Goal: Task Accomplishment & Management: Manage account settings

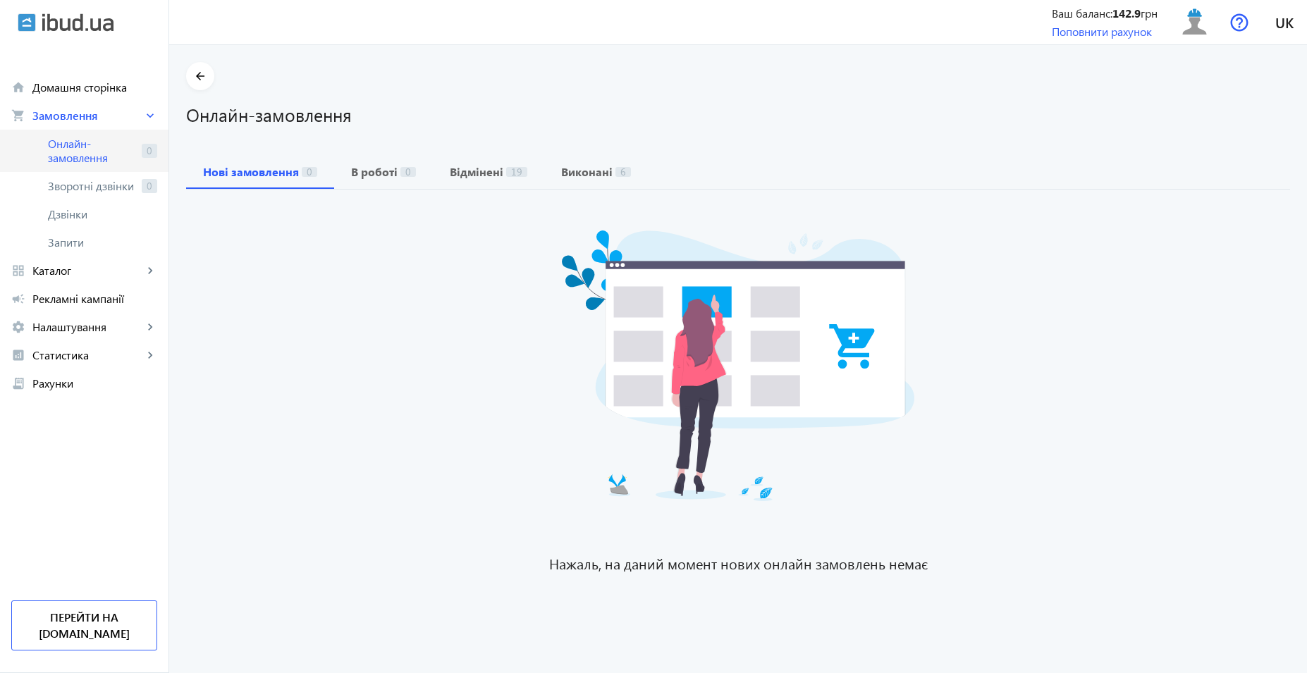
click at [63, 159] on span "Онлайн-замовлення" at bounding box center [92, 151] width 88 height 28
click at [90, 140] on span "Онлайн-замовлення" at bounding box center [92, 151] width 88 height 28
click at [88, 157] on span "Онлайн-замовлення" at bounding box center [92, 151] width 88 height 28
click at [80, 146] on span "Онлайн-замовлення" at bounding box center [92, 151] width 88 height 28
click at [94, 147] on span "Онлайн-замовлення" at bounding box center [92, 151] width 88 height 28
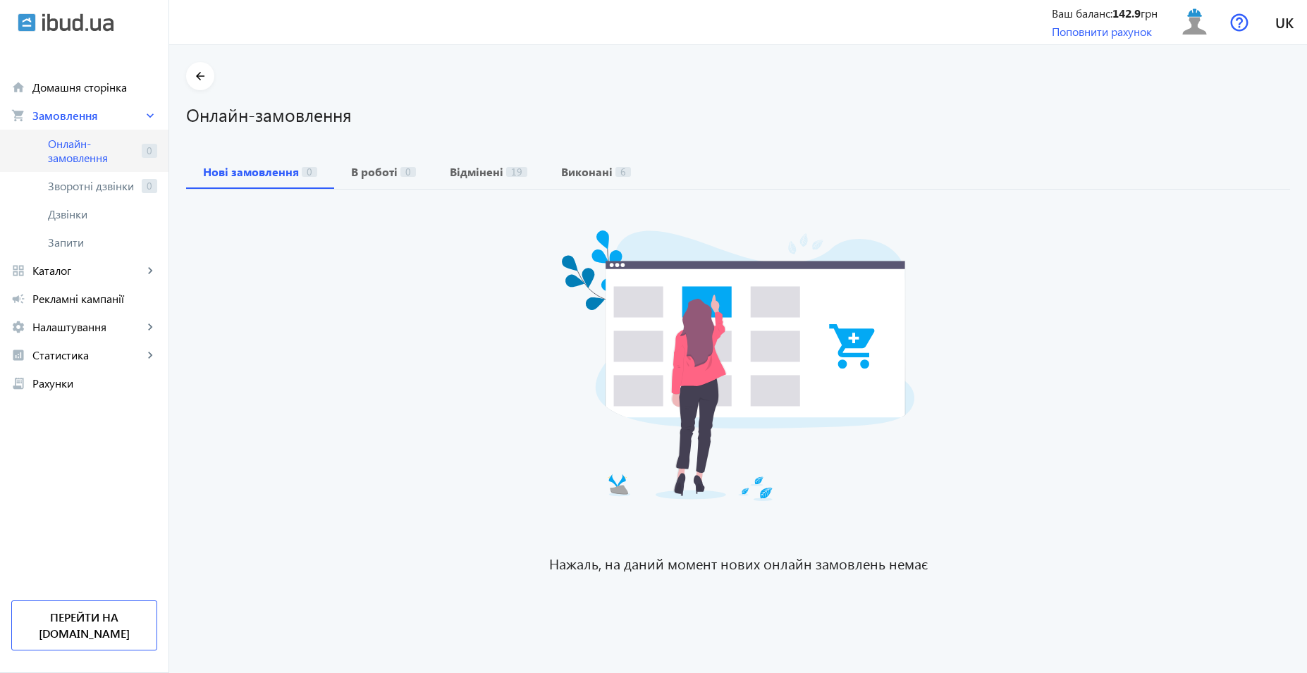
click at [84, 147] on span "Онлайн-замовлення" at bounding box center [92, 151] width 88 height 28
click at [66, 267] on span "Каталог" at bounding box center [87, 271] width 111 height 14
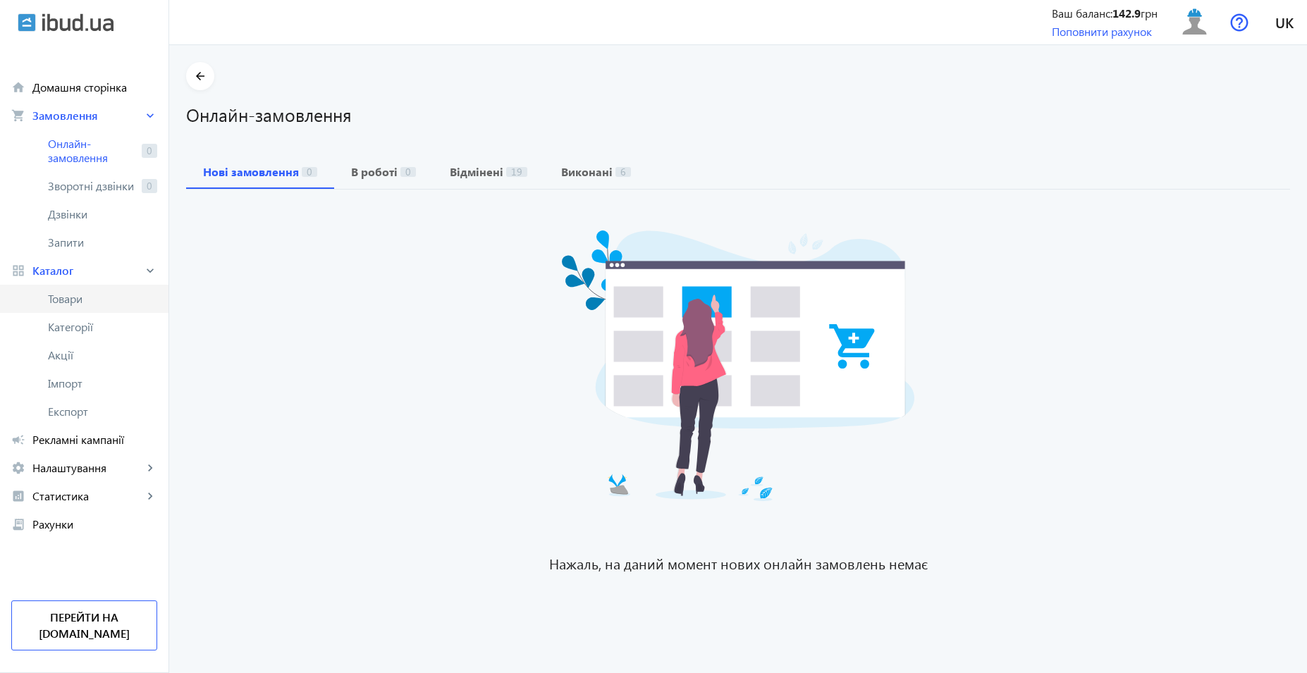
click at [79, 307] on link "Товари" at bounding box center [84, 299] width 168 height 28
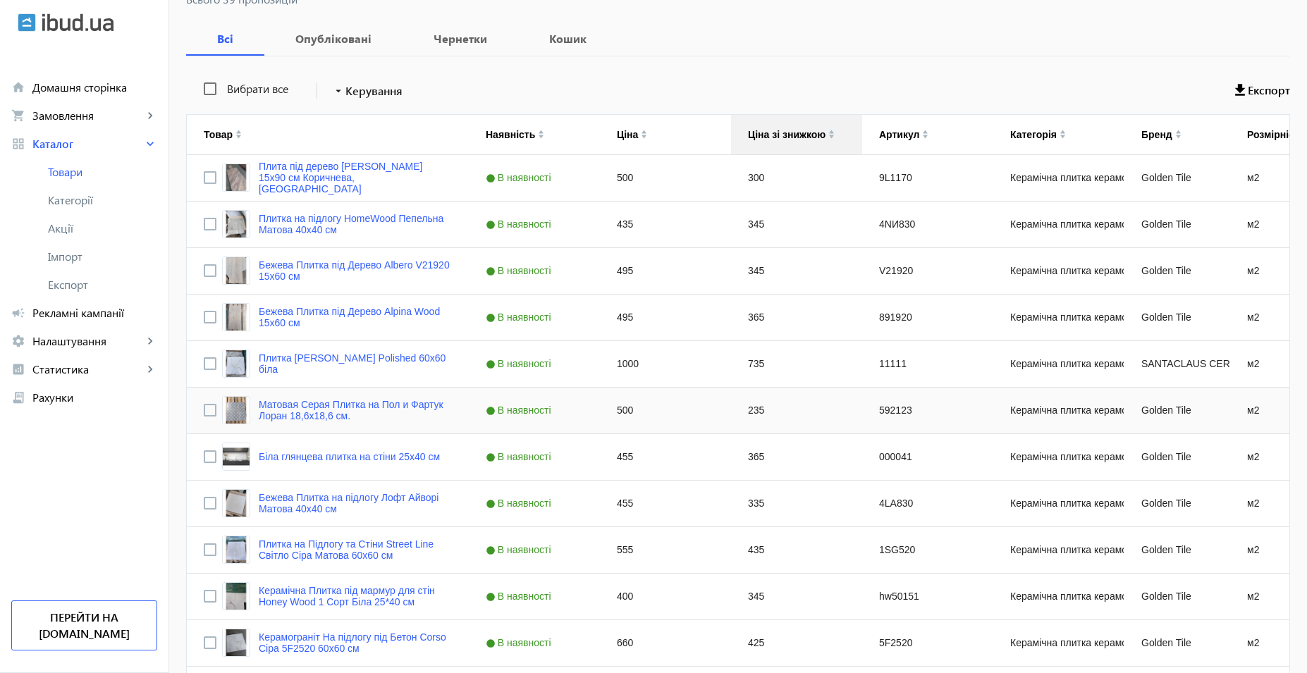
scroll to position [92, 0]
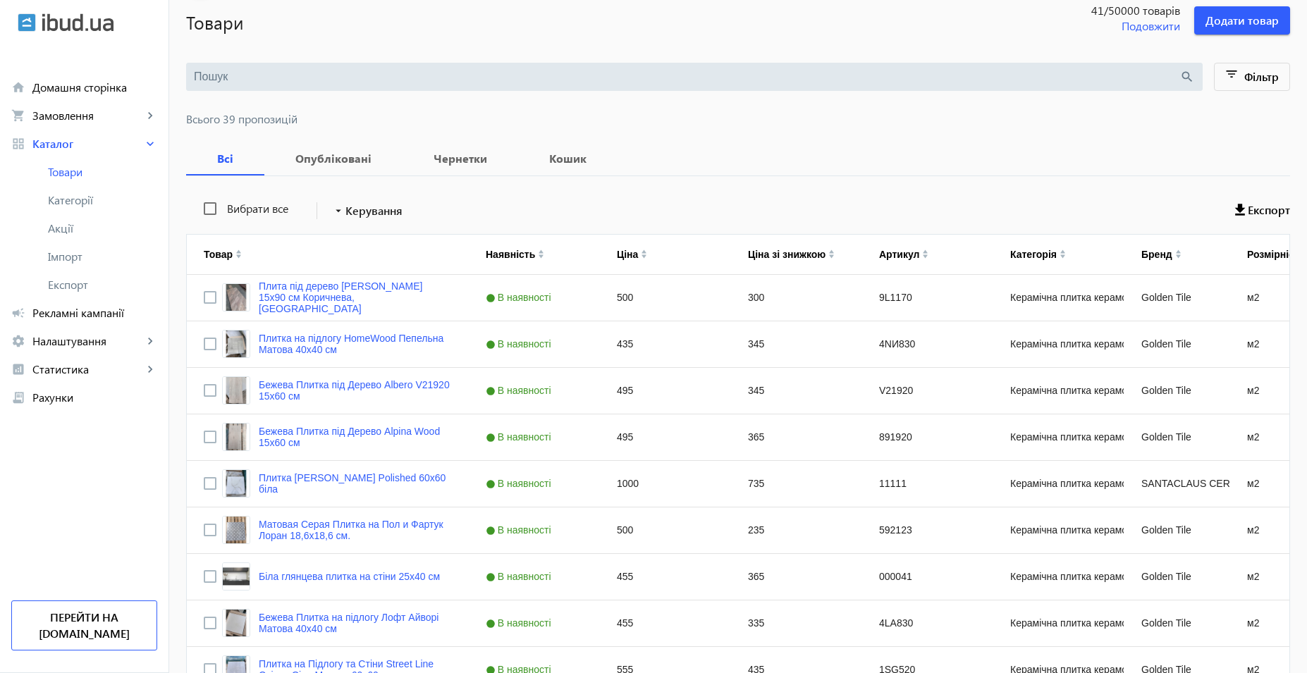
click at [679, 118] on span "Всього 39 пропозицій" at bounding box center [738, 118] width 1104 height 11
click at [894, 168] on div "Всі Опубліковані Чернетки Кошик" at bounding box center [738, 159] width 1104 height 34
click at [806, 195] on div "Вибрати все arrow_drop_down Керування Експорт" at bounding box center [738, 210] width 1104 height 35
click at [839, 156] on div "Всі Опубліковані Чернетки Кошик" at bounding box center [738, 159] width 1104 height 34
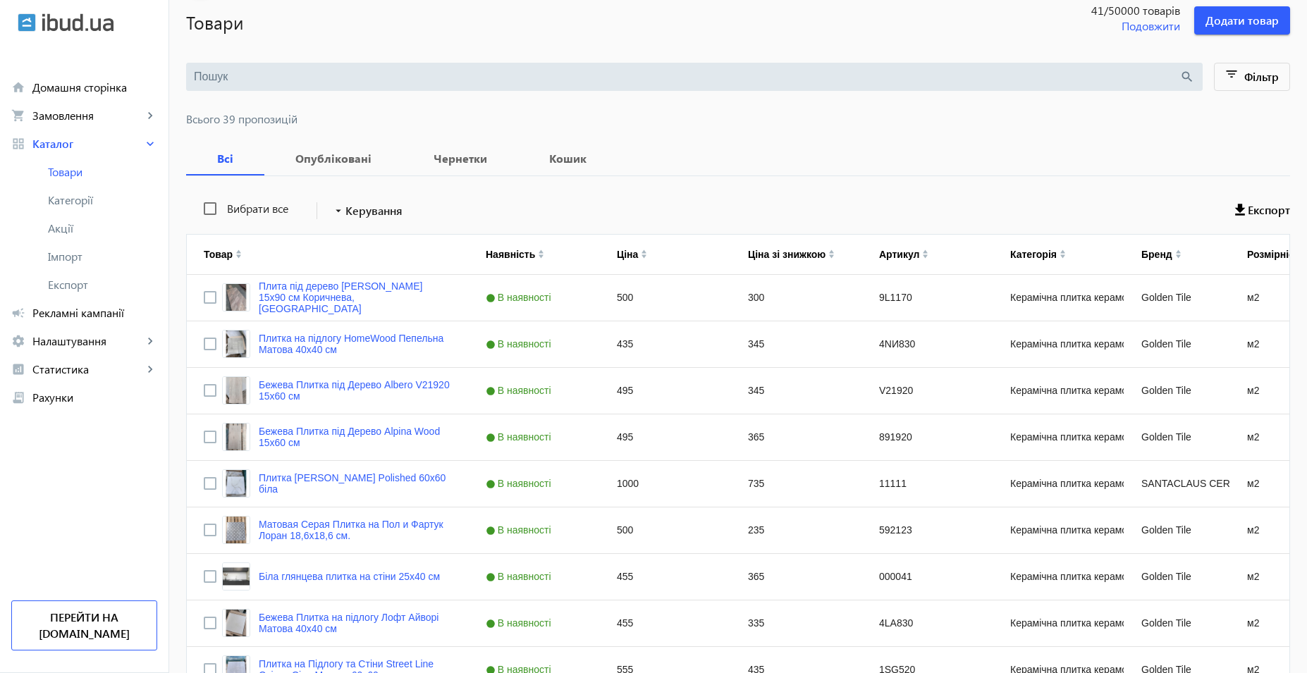
click at [629, 143] on div "Всі Опубліковані Чернетки Кошик" at bounding box center [738, 159] width 1104 height 34
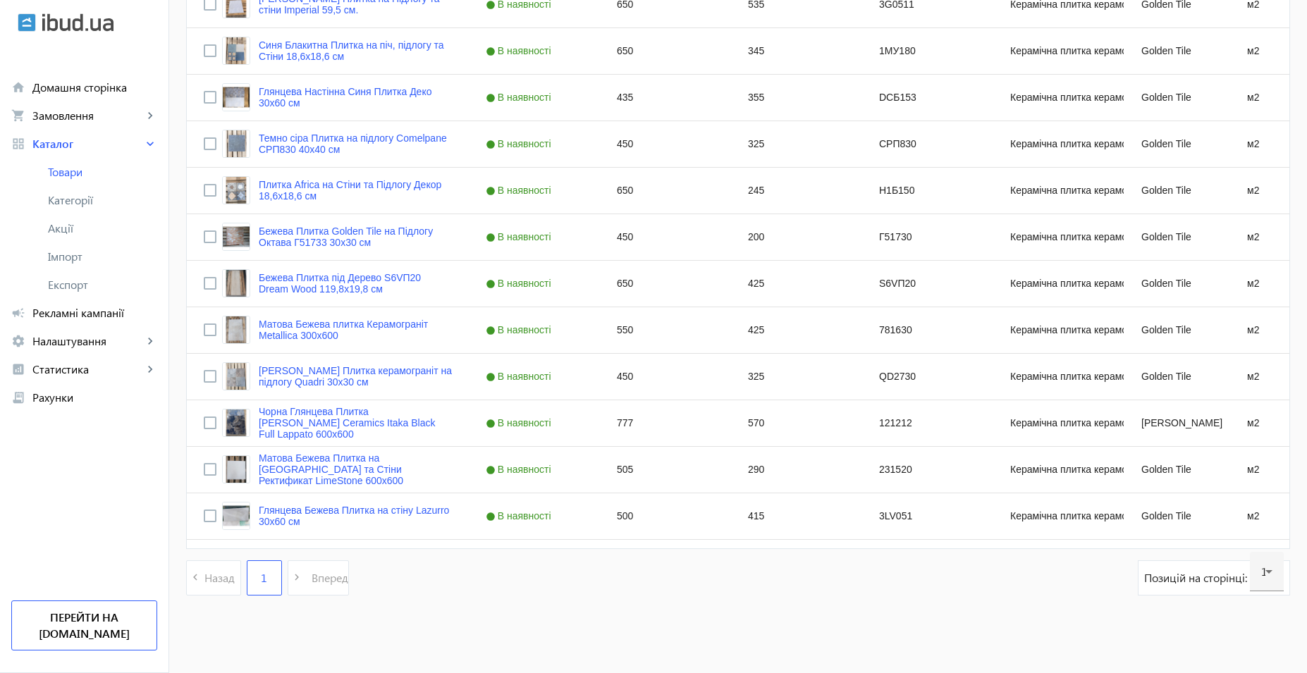
scroll to position [1643, 0]
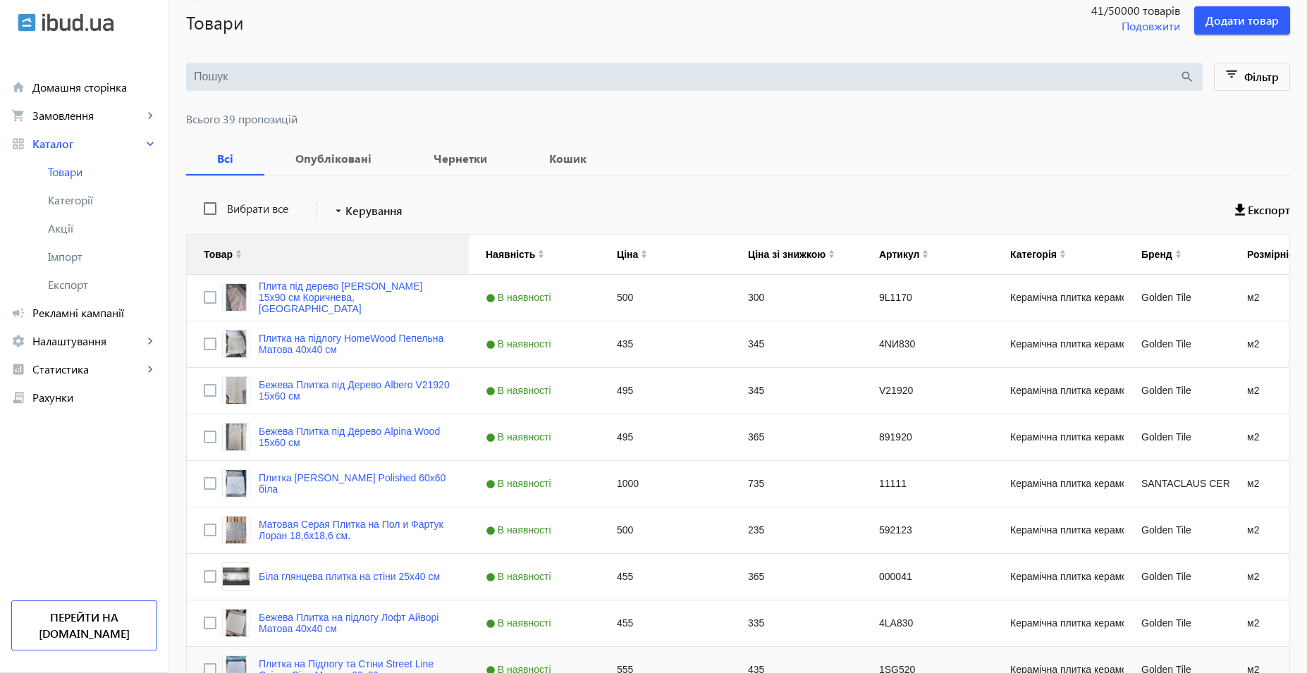
scroll to position [0, 0]
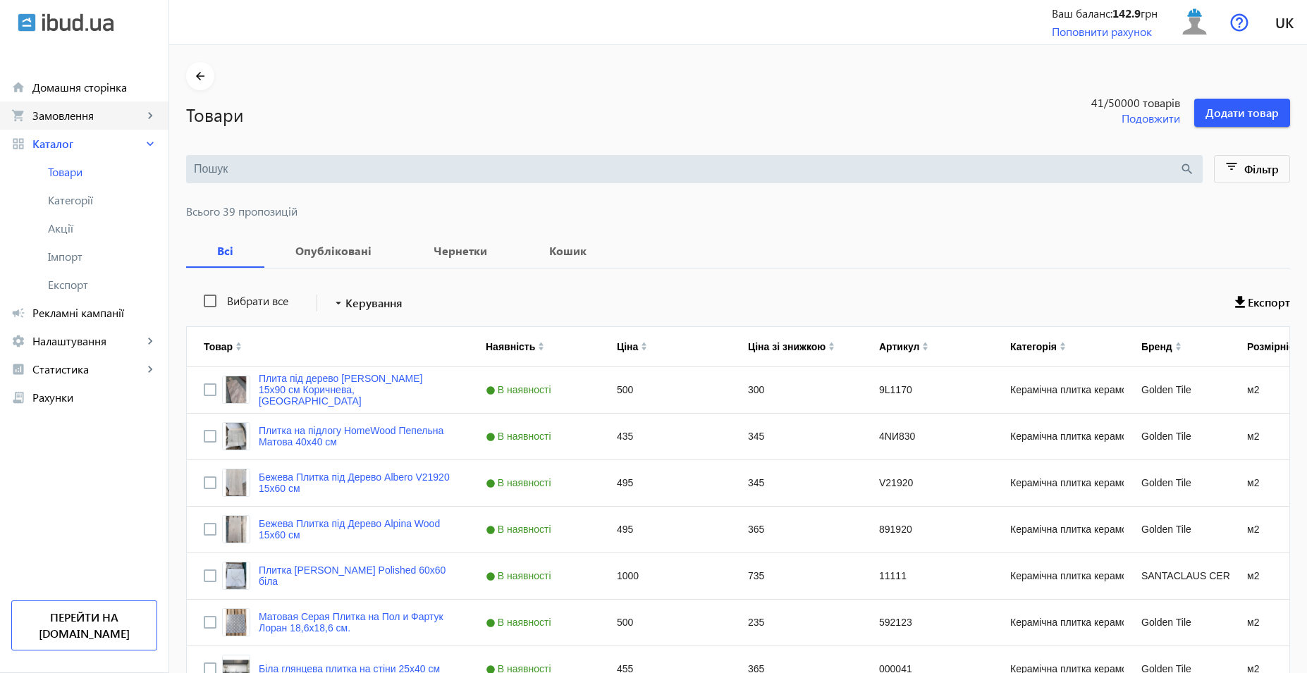
click at [76, 111] on span "Замовлення" at bounding box center [87, 116] width 111 height 14
click at [0, 0] on span "Онлайн-замовлення" at bounding box center [0, 0] width 0 height 0
